Goal: Find specific page/section: Find specific page/section

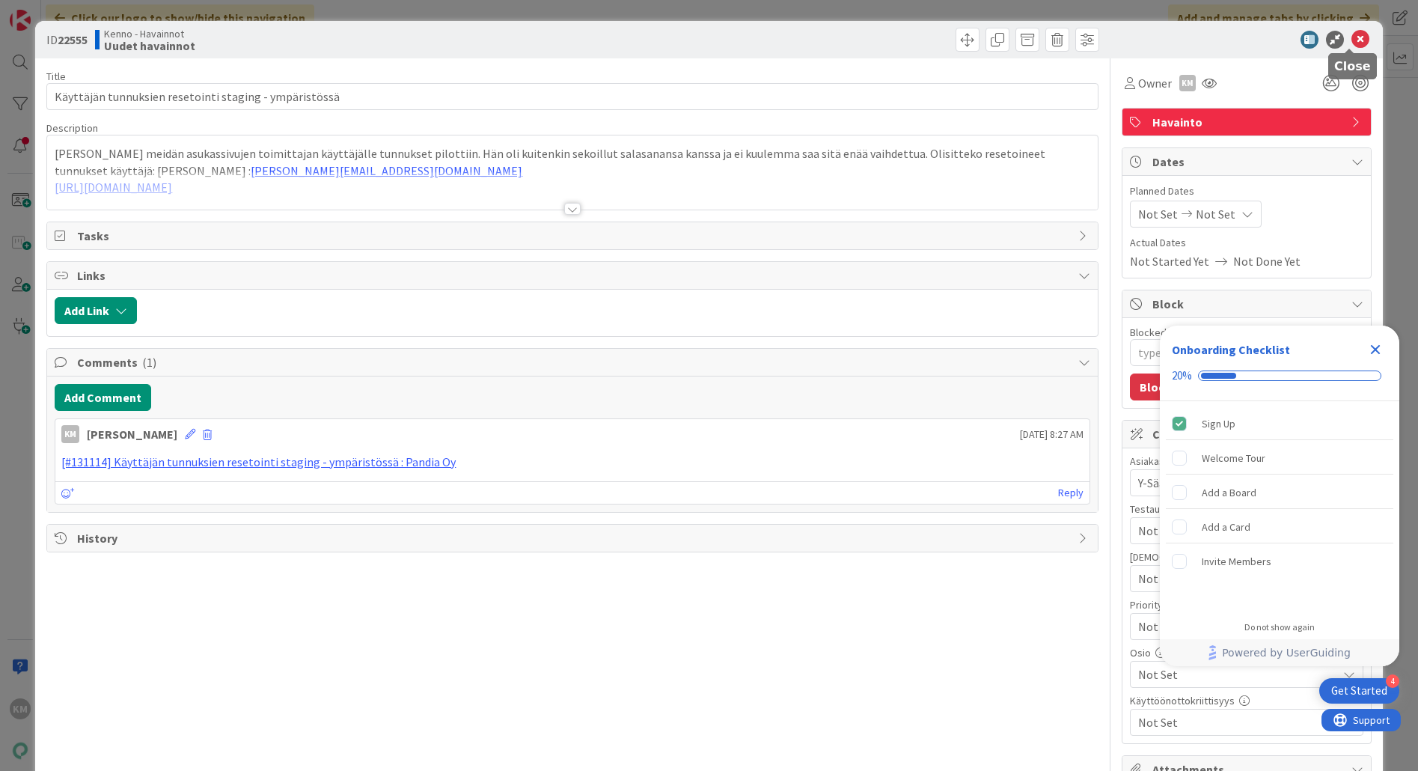
click at [1351, 37] on icon at bounding box center [1360, 40] width 18 height 18
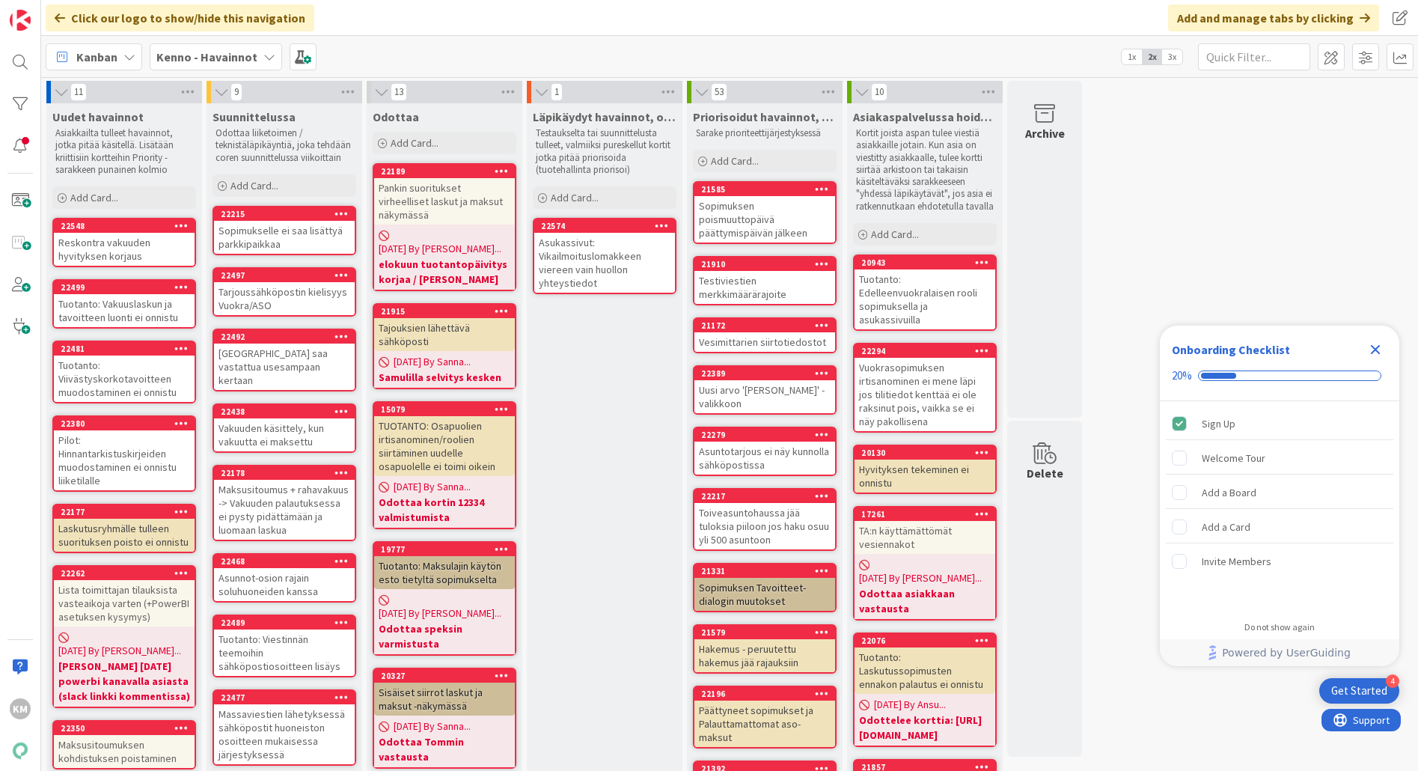
click at [941, 292] on div "Tuotanto: Edelleenvuokralaisen rooli sopimuksella ja asukassivuilla" at bounding box center [924, 299] width 141 height 60
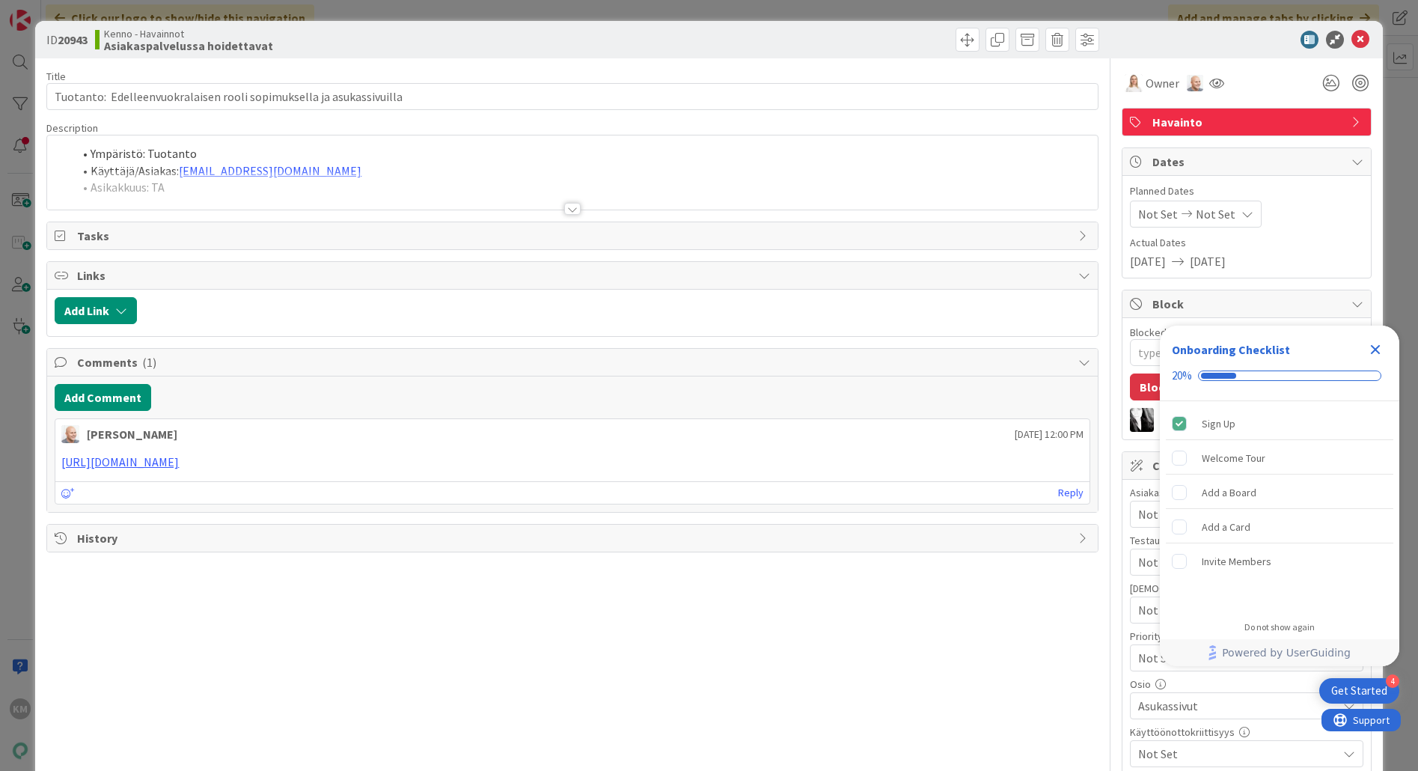
type textarea "x"
click at [1351, 40] on icon at bounding box center [1360, 40] width 18 height 18
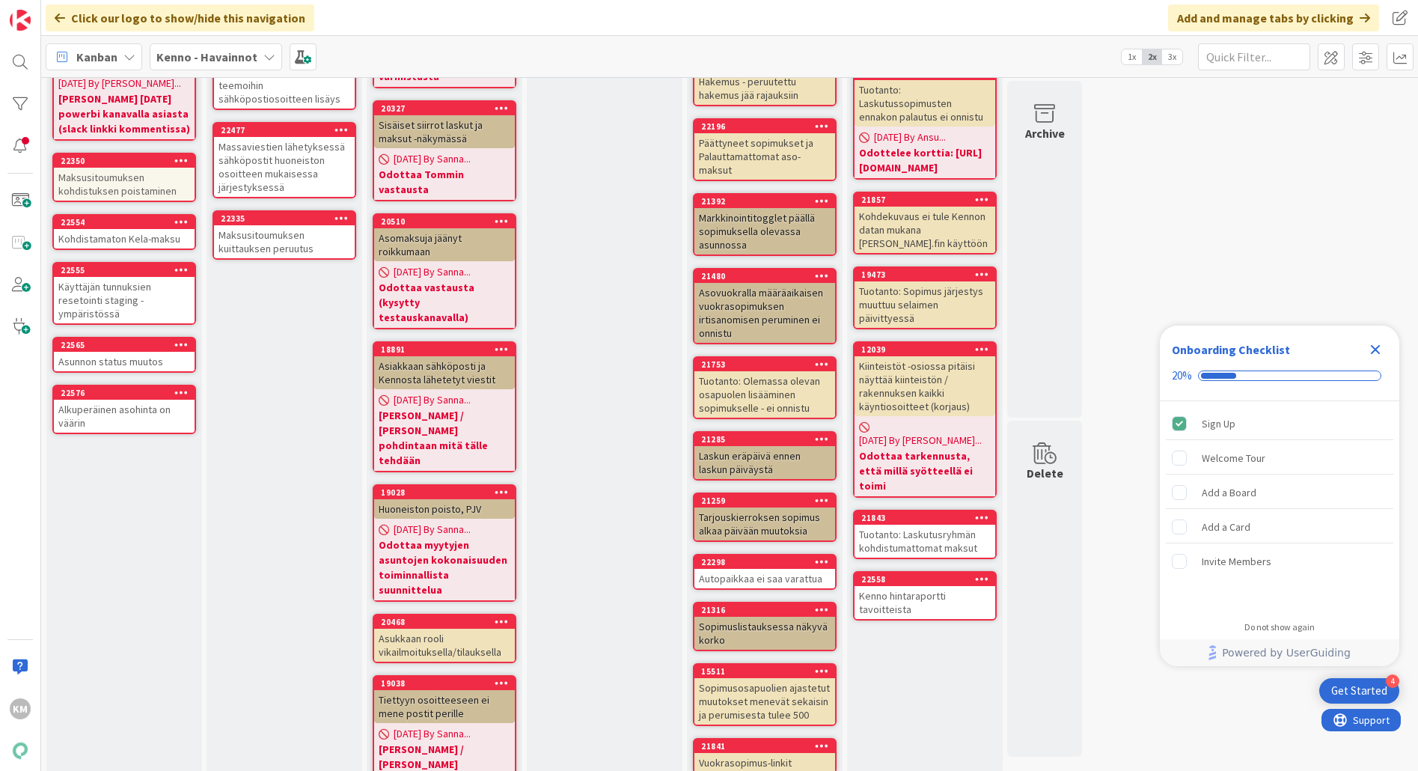
scroll to position [599, 0]
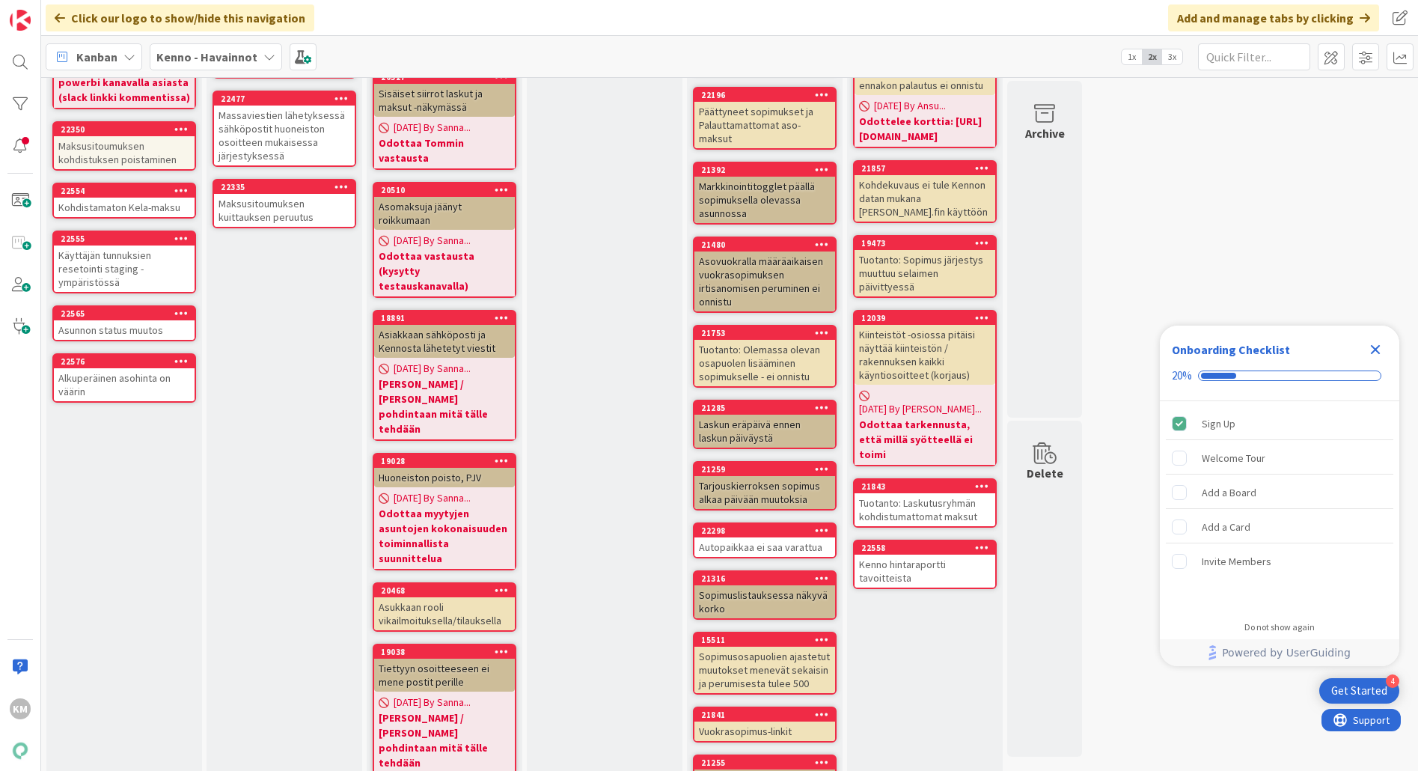
click at [1377, 348] on icon "Close Checklist" at bounding box center [1376, 350] width 10 height 10
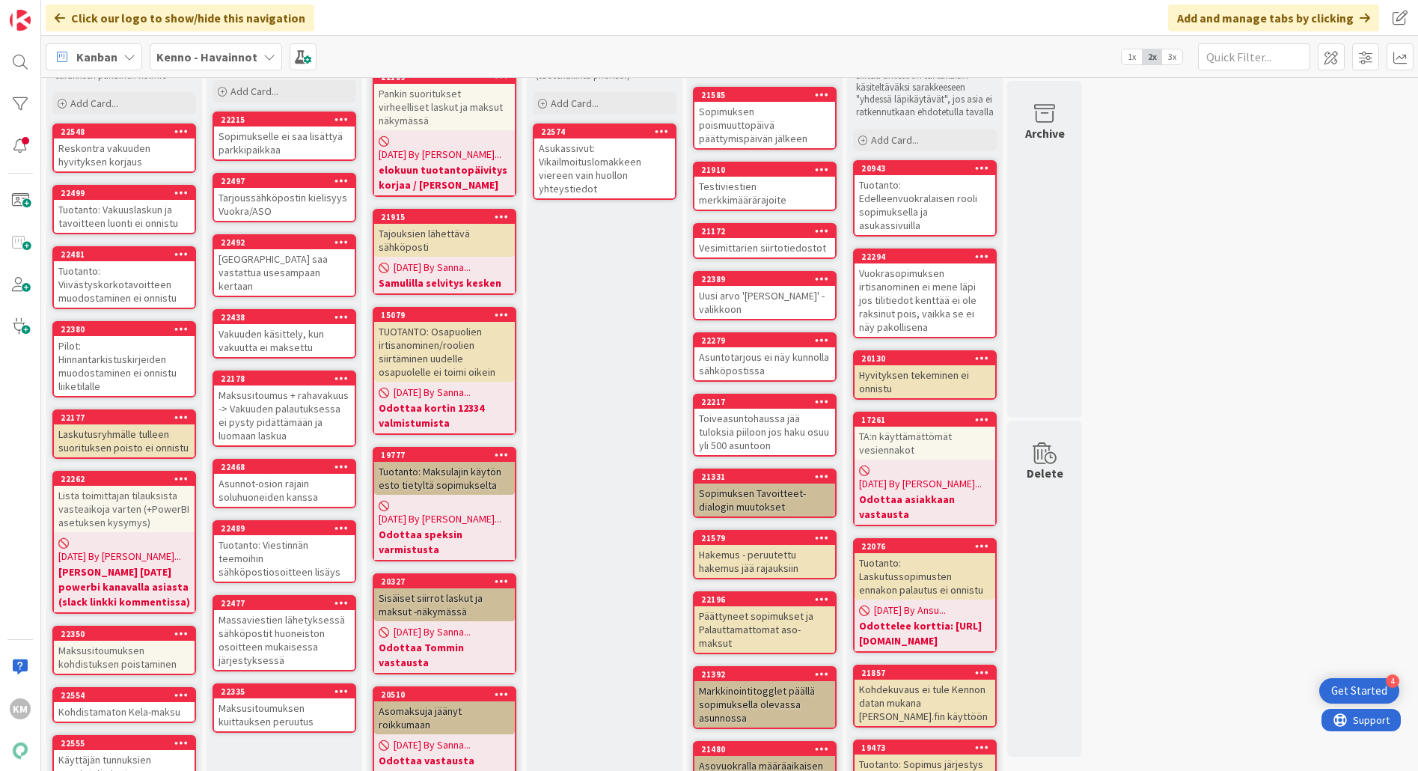
scroll to position [75, 0]
